Goal: Communication & Community: Answer question/provide support

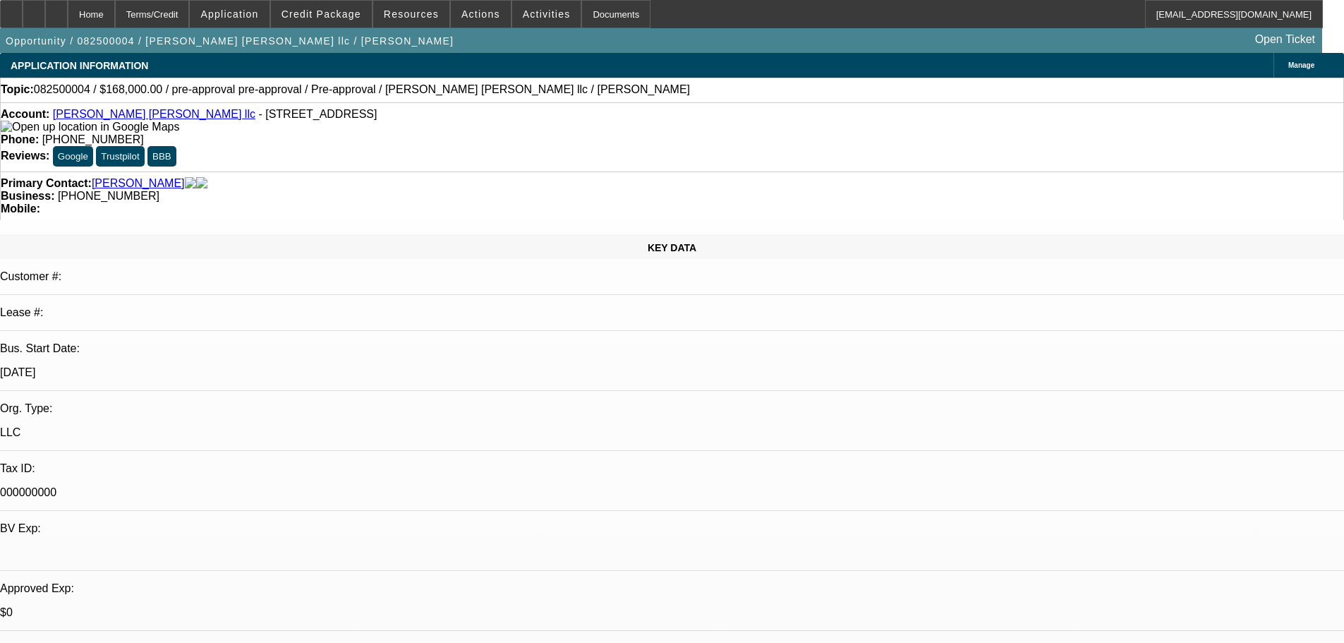
select select "0"
select select "2"
select select "0"
select select "6"
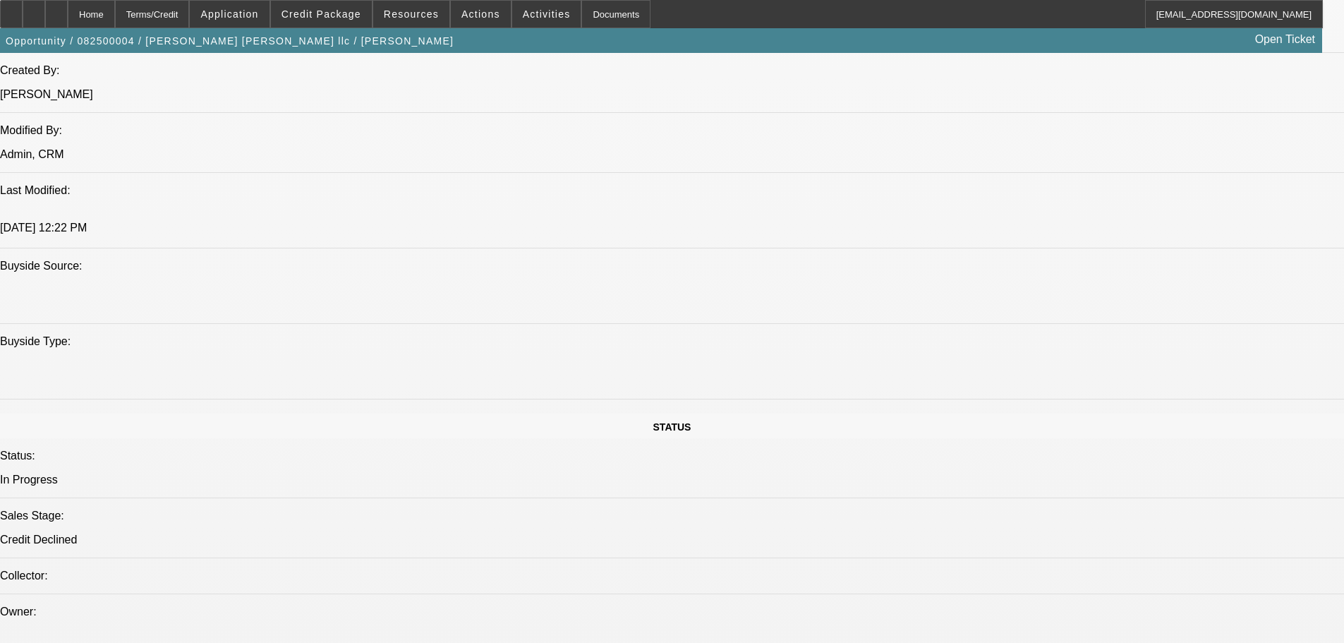
scroll to position [987, 0]
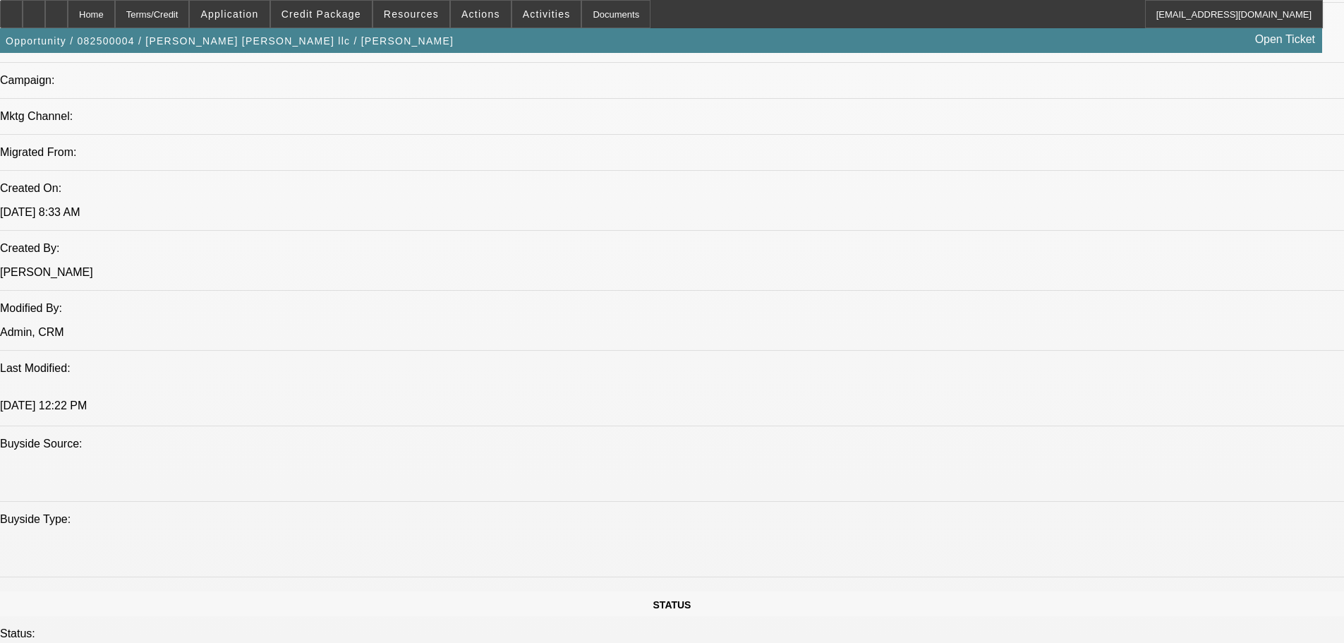
scroll to position [846, 0]
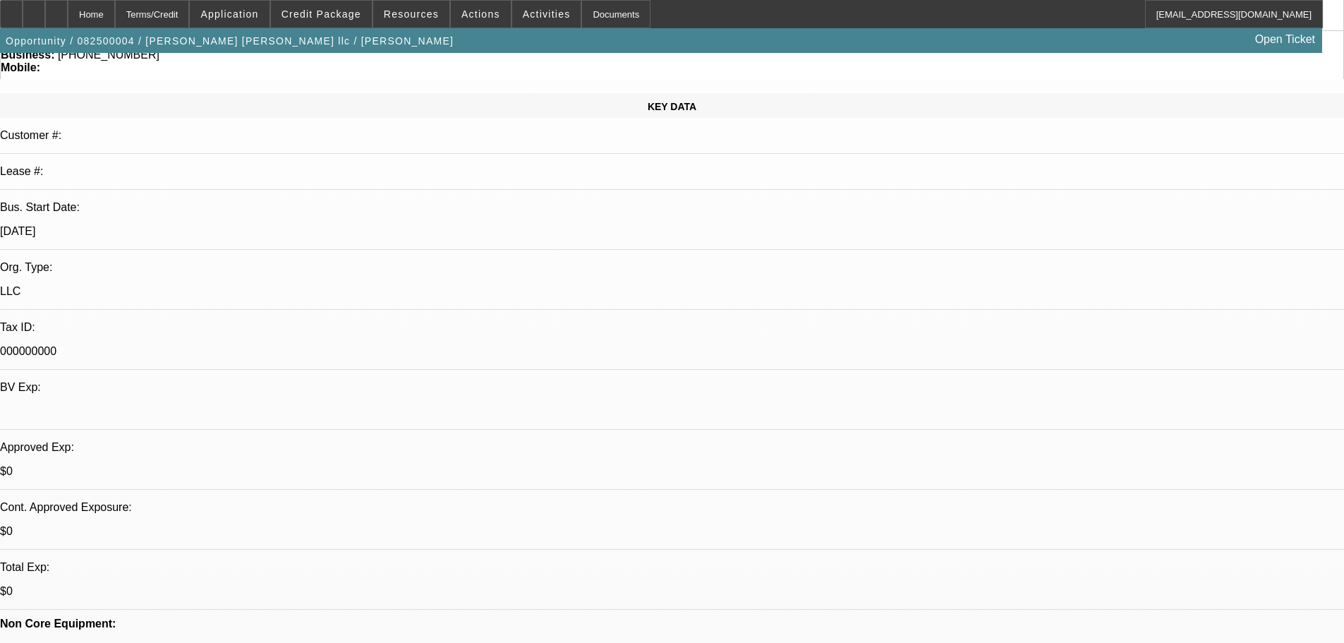
scroll to position [282, 0]
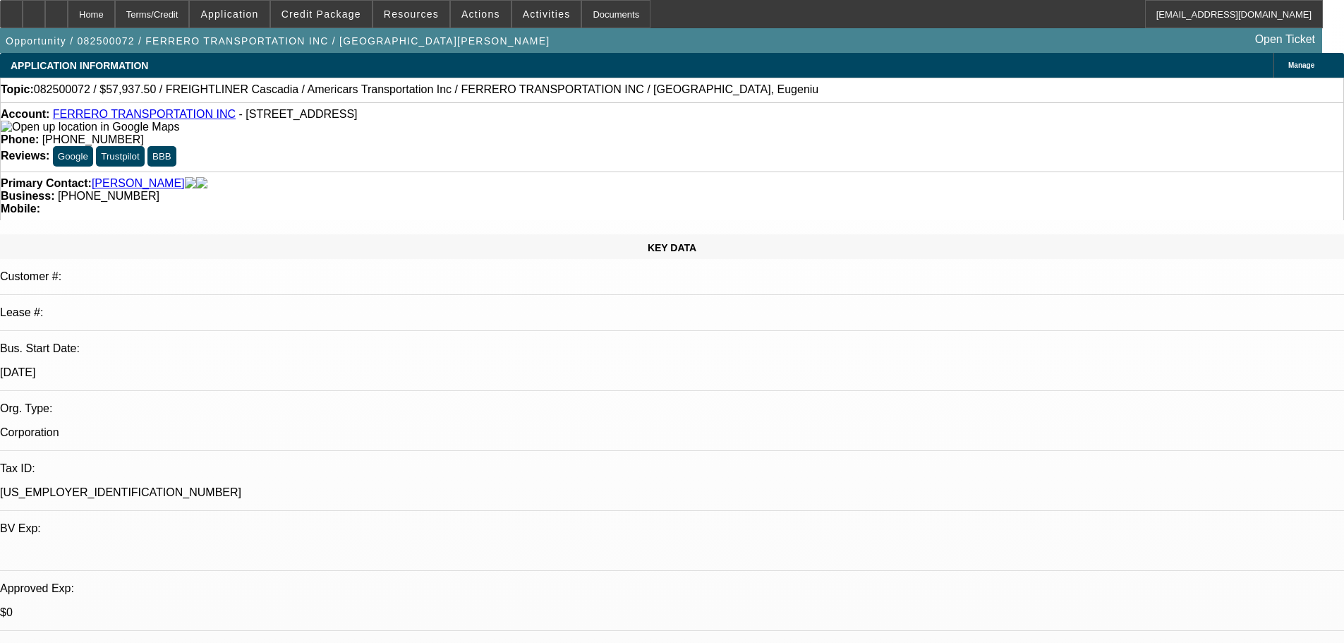
select select "0.1"
select select "0"
select select "6"
select select "0.1"
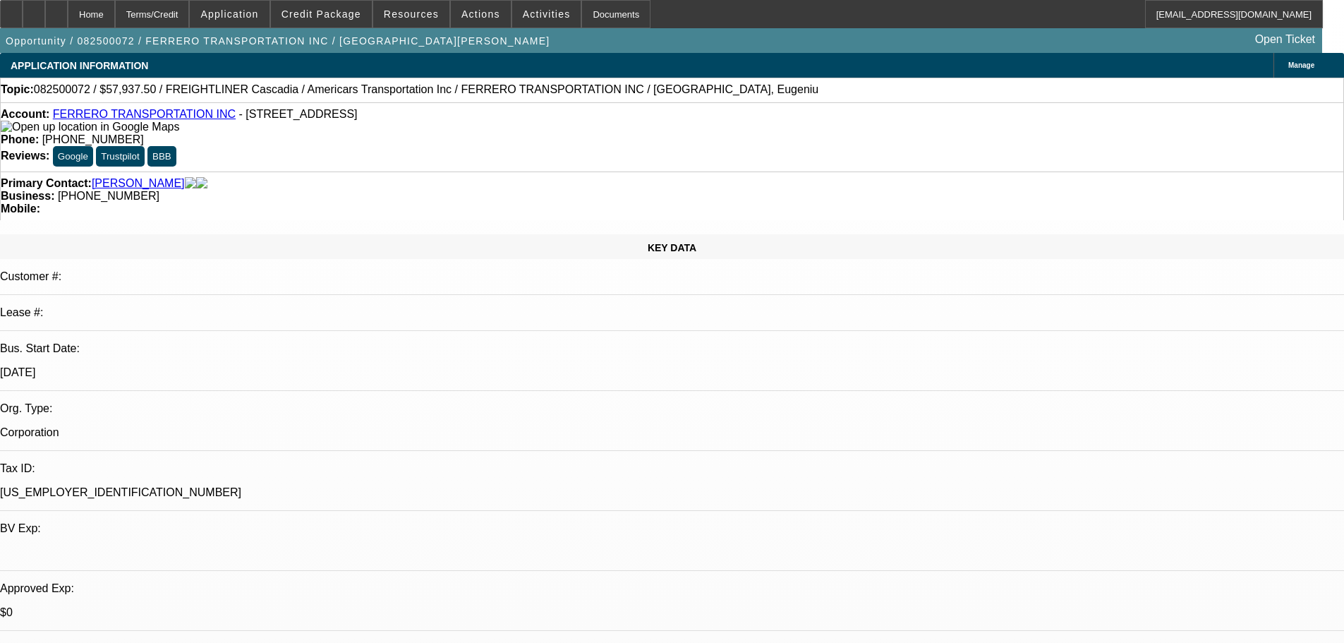
select select "0"
select select "6"
select select "0"
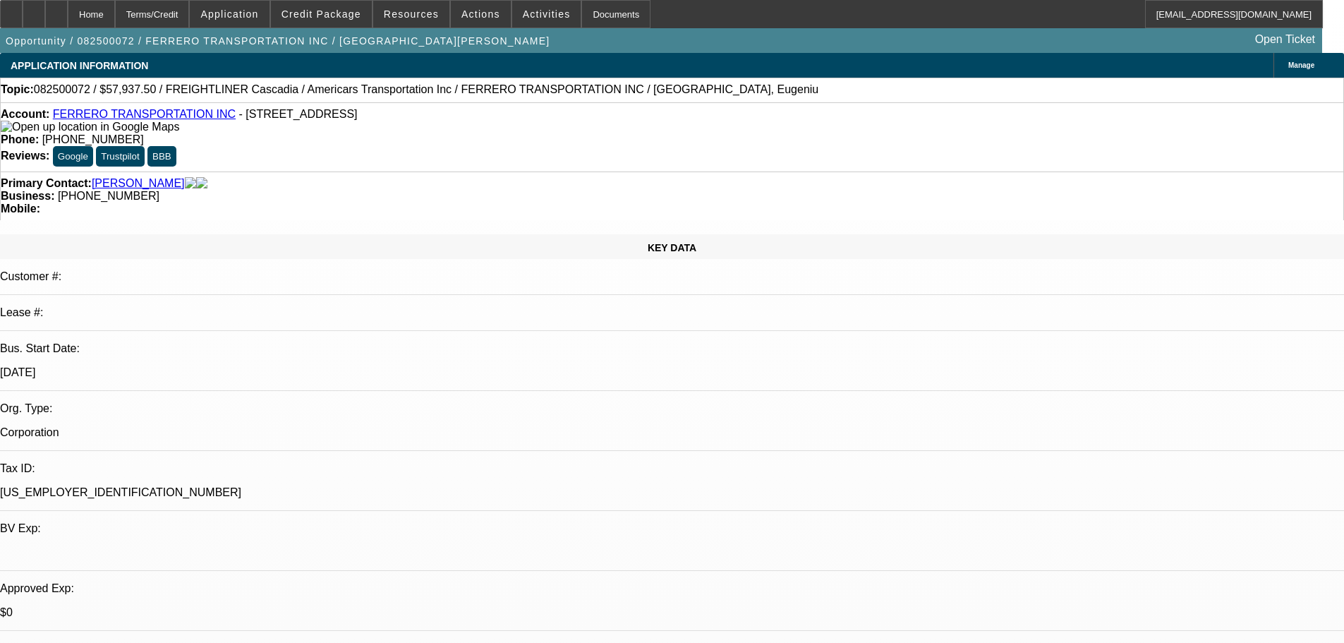
select select "6"
select select "0"
select select "6"
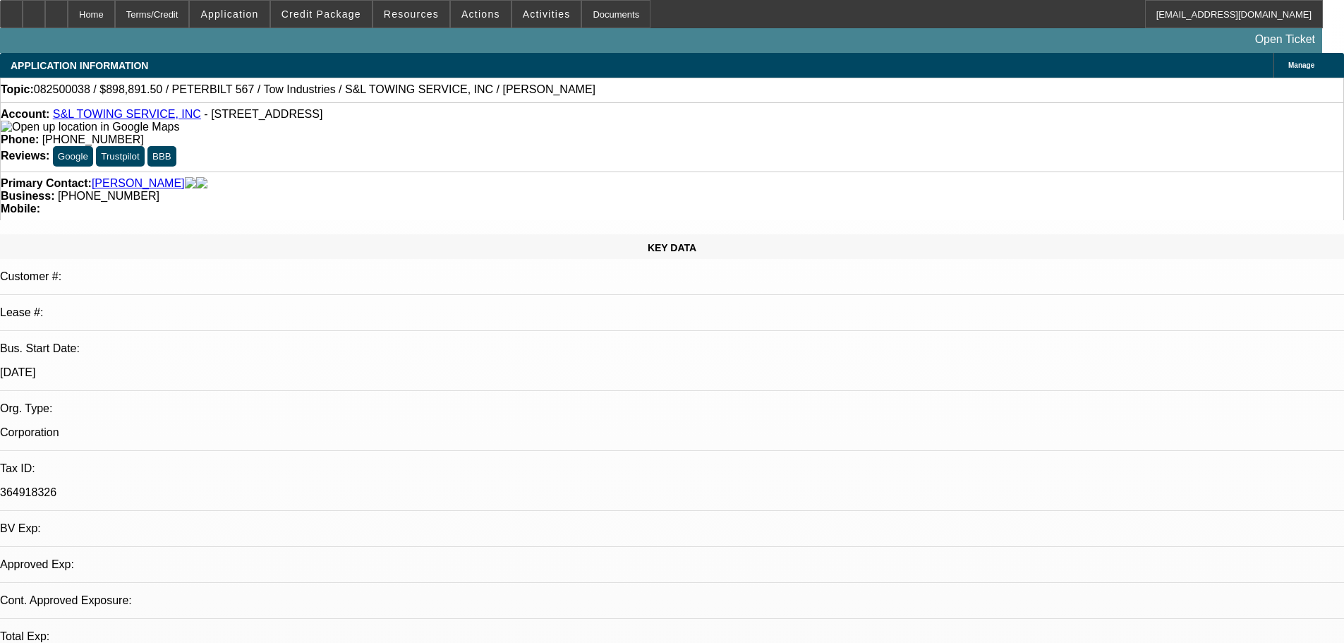
select select "0"
select select "2"
select select "0.1"
select select "4"
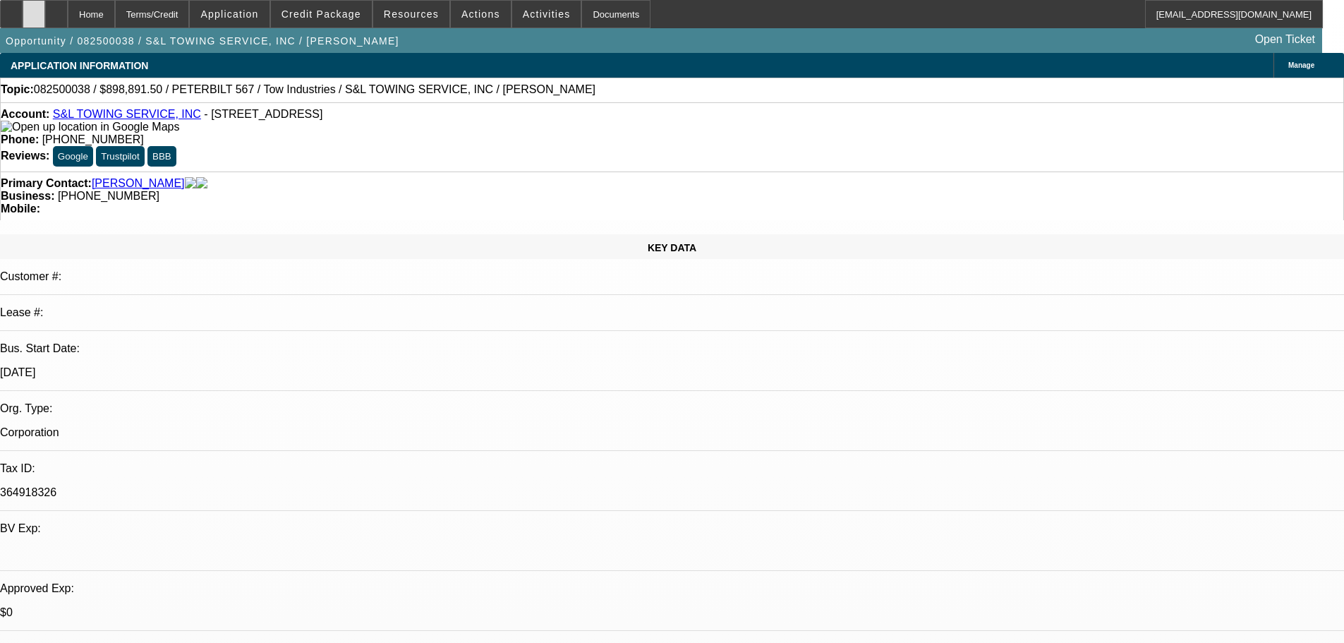
click at [45, 20] on div at bounding box center [34, 14] width 23 height 28
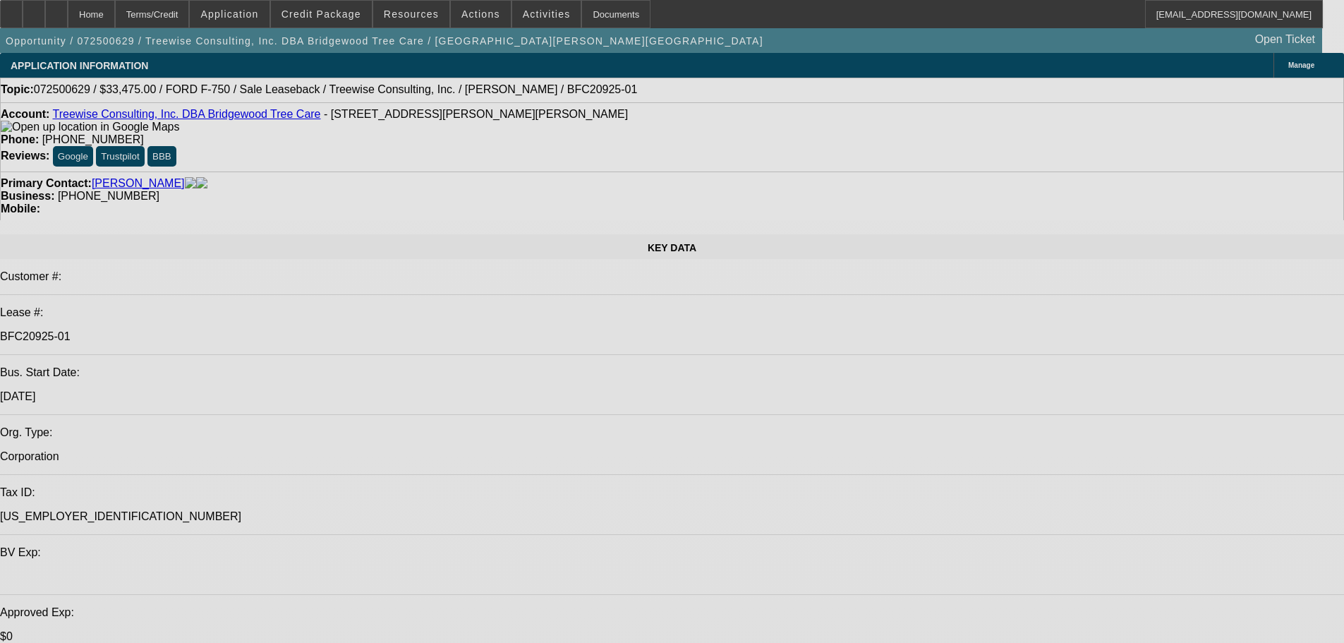
select select "0"
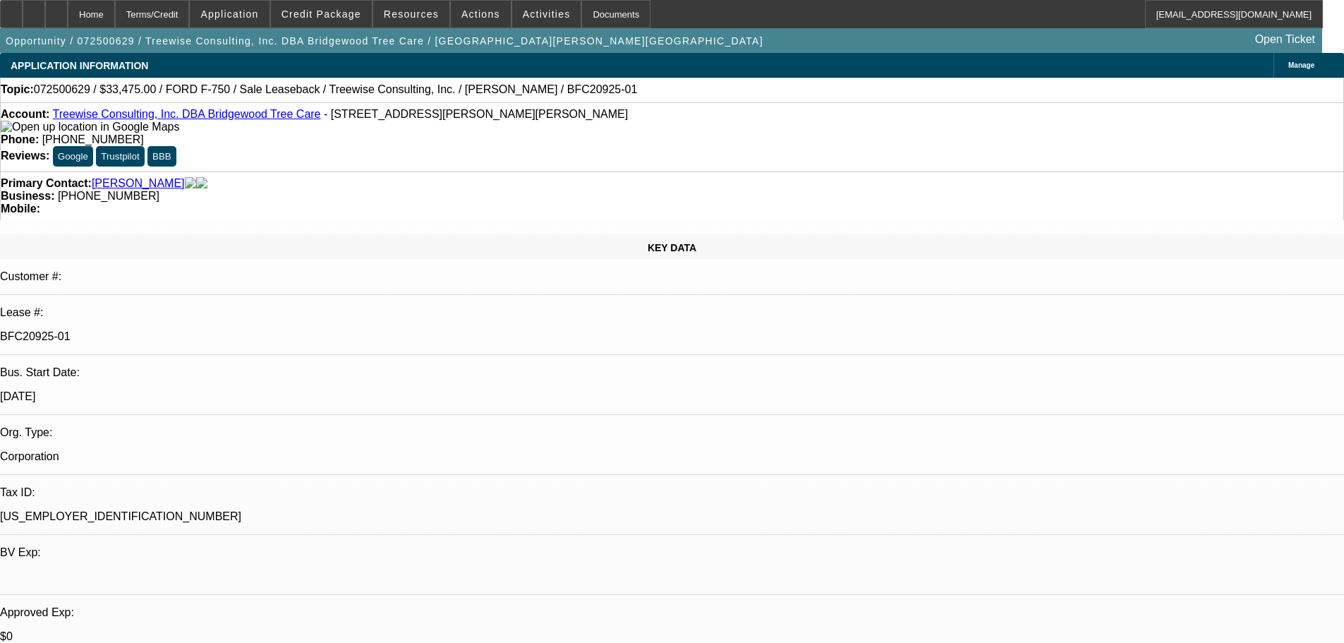
select select "0"
select select "2"
select select "0"
select select "6"
select select "0"
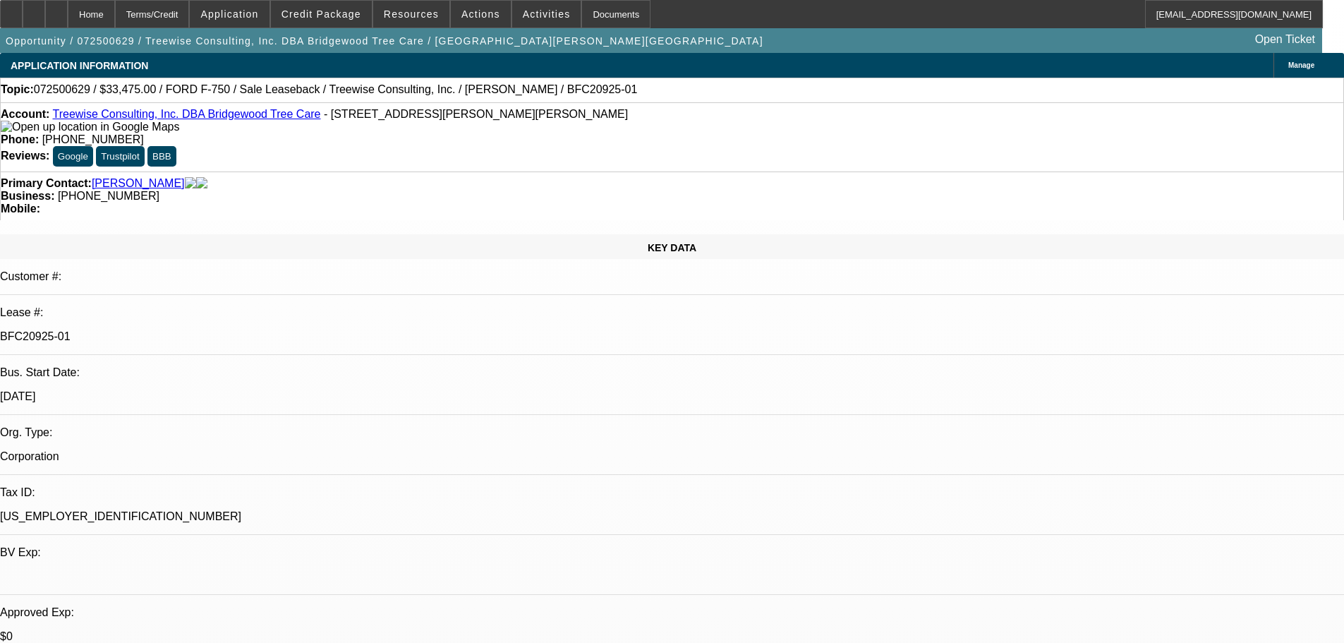
select select "0"
select select "6"
select select "0"
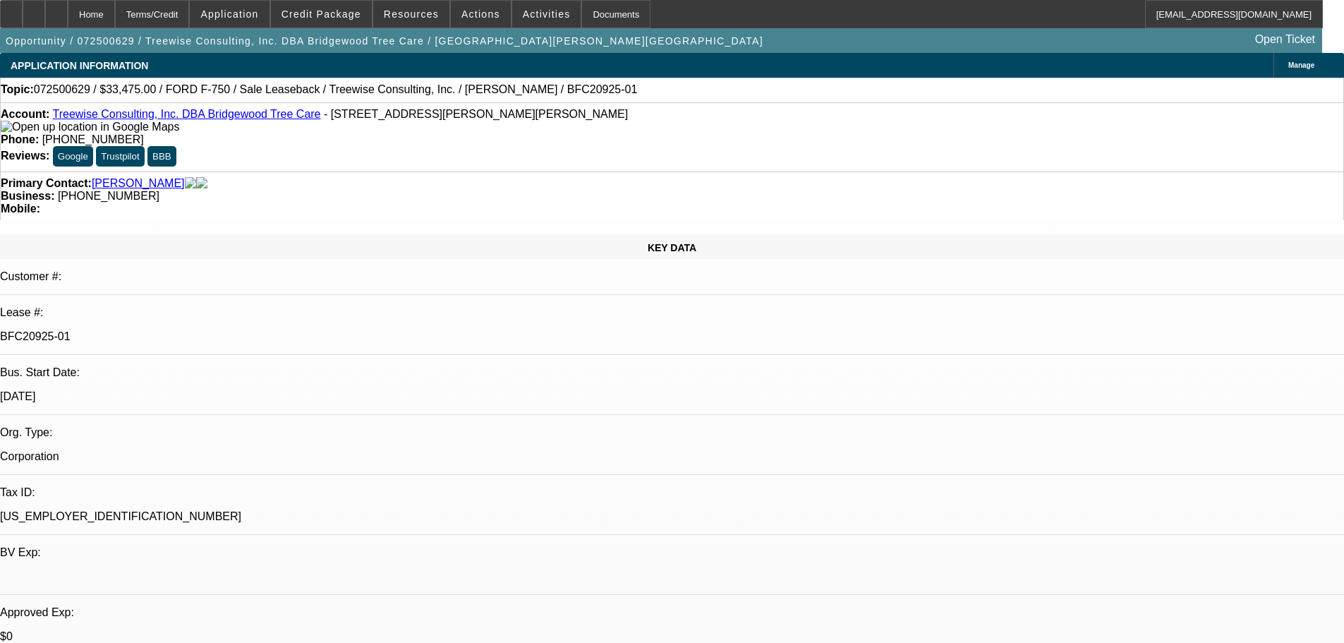
select select "0"
select select "6"
select select "0"
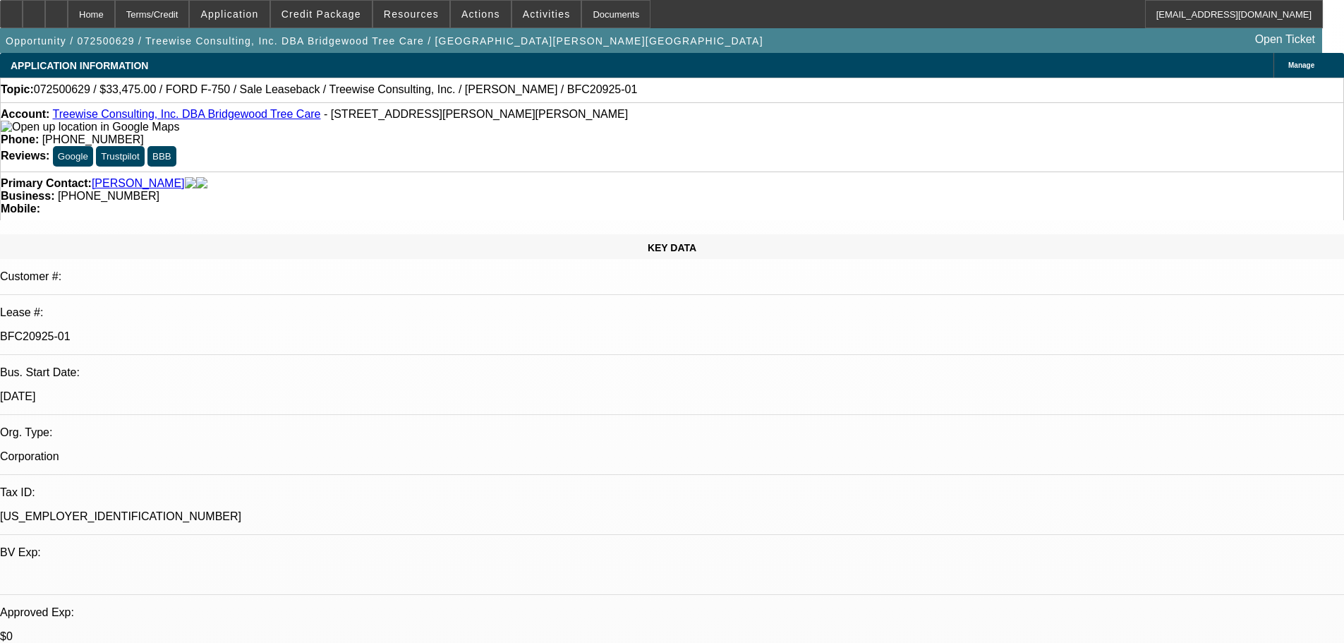
select select "6"
click at [34, 9] on icon at bounding box center [34, 9] width 0 height 0
click at [23, 23] on div at bounding box center [11, 14] width 23 height 28
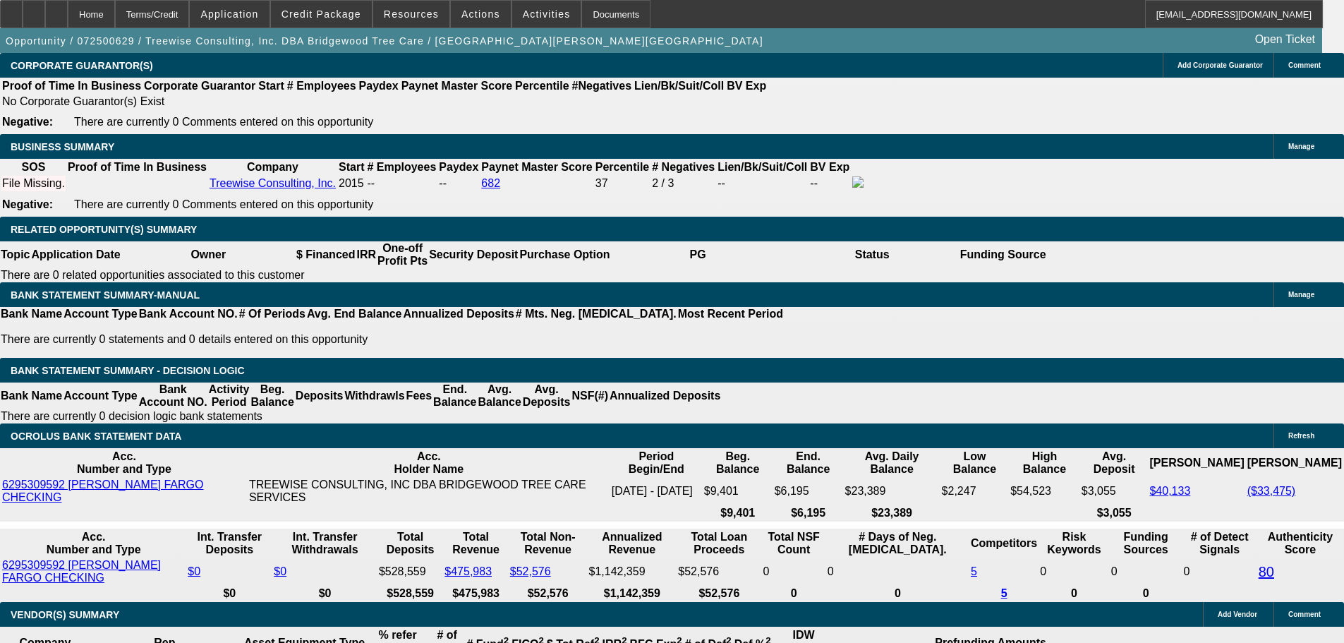
scroll to position [2257, 0]
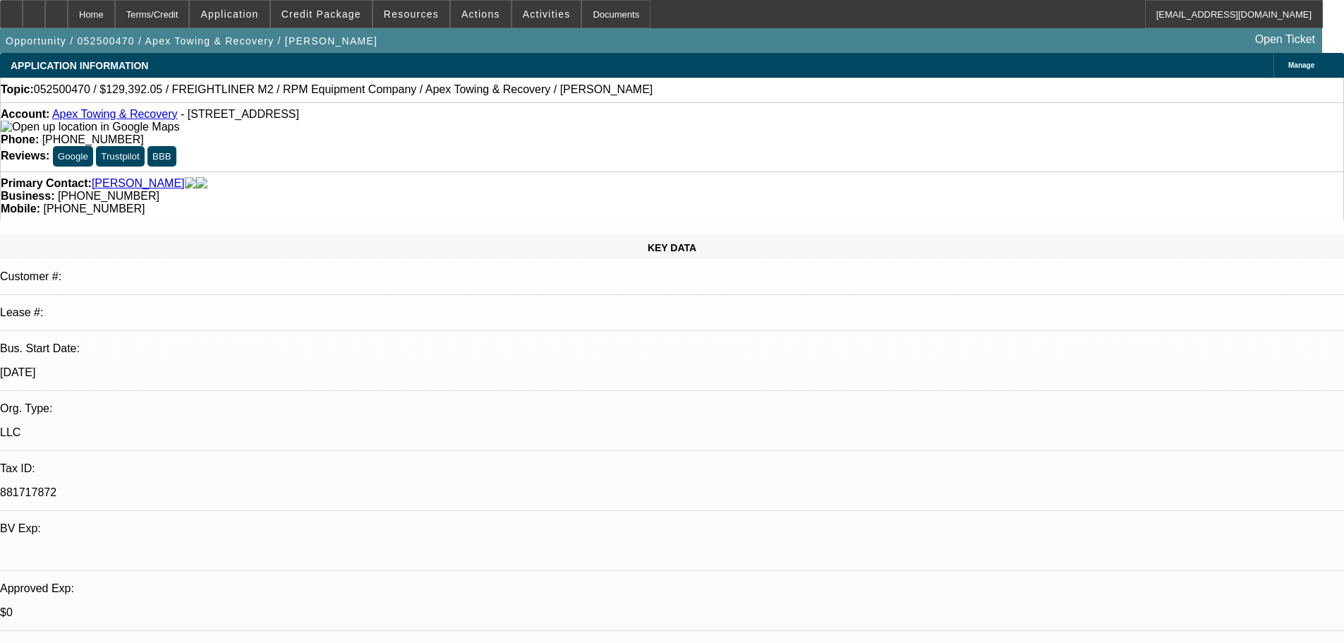
select select "0"
select select "6"
select select "0"
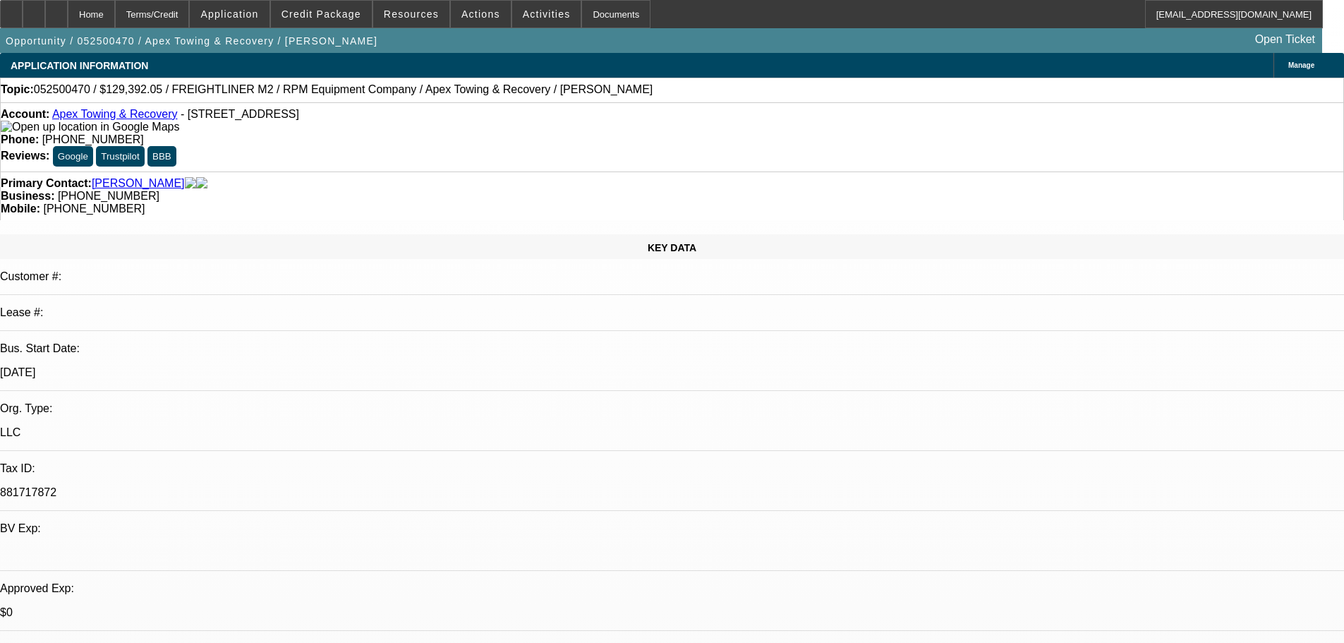
select select "0"
select select "6"
select select "0"
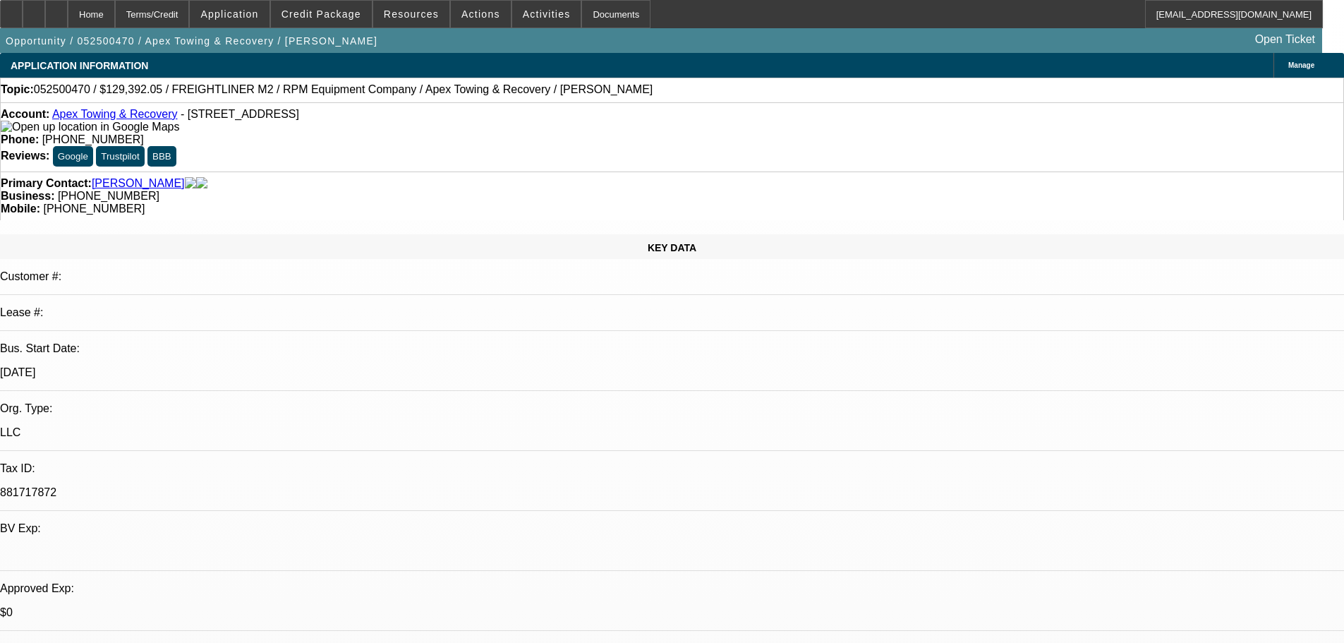
select select "0"
select select "6"
select select "0"
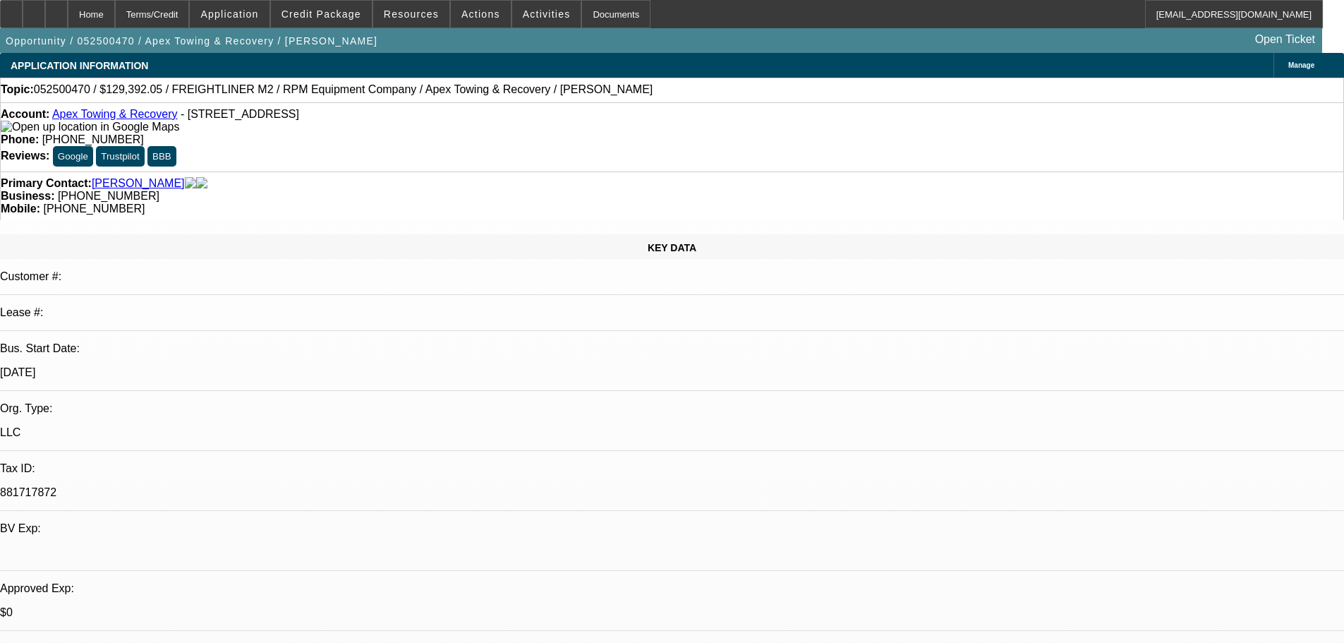
select select "6"
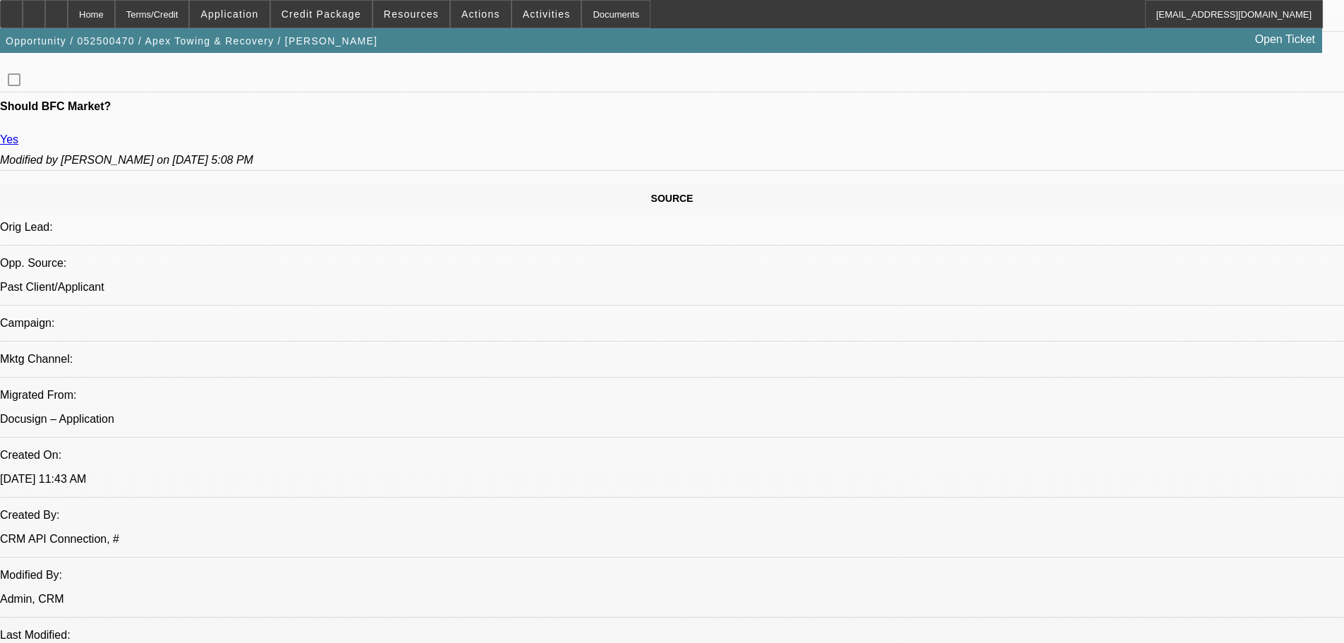
scroll to position [846, 0]
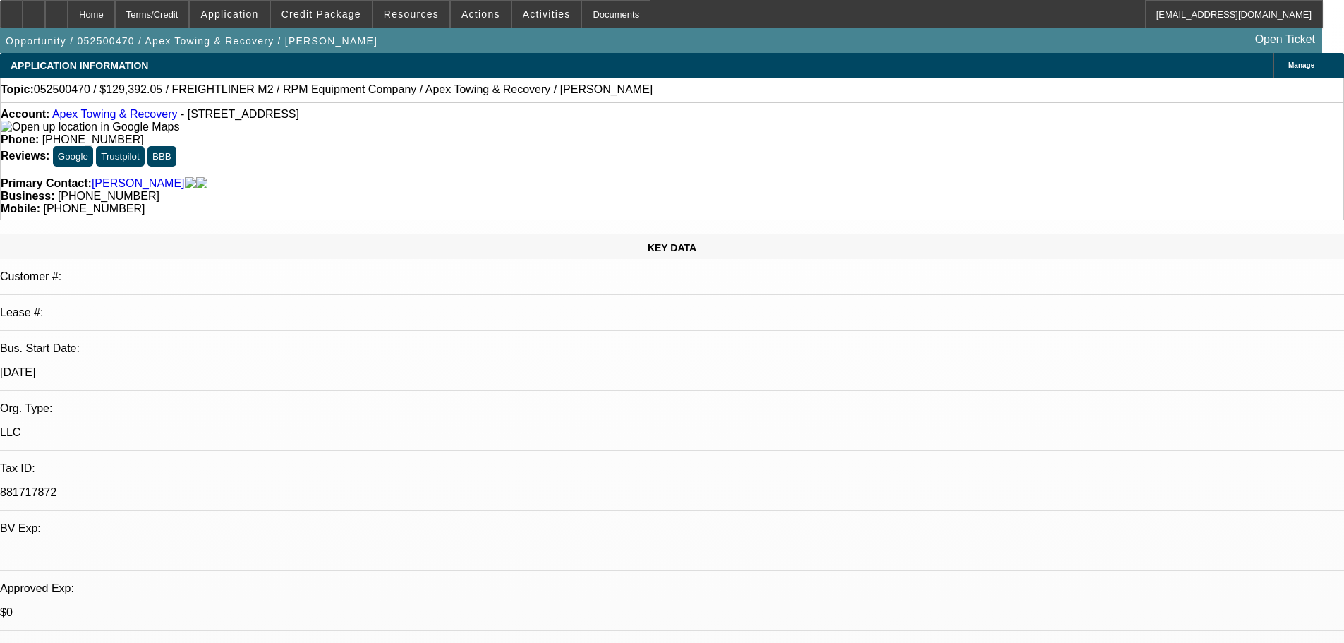
click at [128, 115] on link "Apex Towing & Recovery" at bounding box center [115, 114] width 126 height 12
